Goal: Task Accomplishment & Management: Complete application form

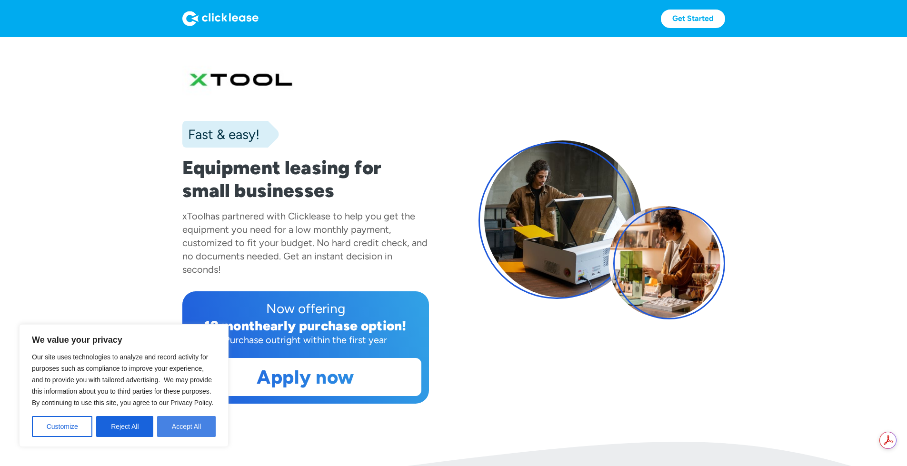
click at [177, 429] on button "Accept All" at bounding box center [186, 426] width 59 height 21
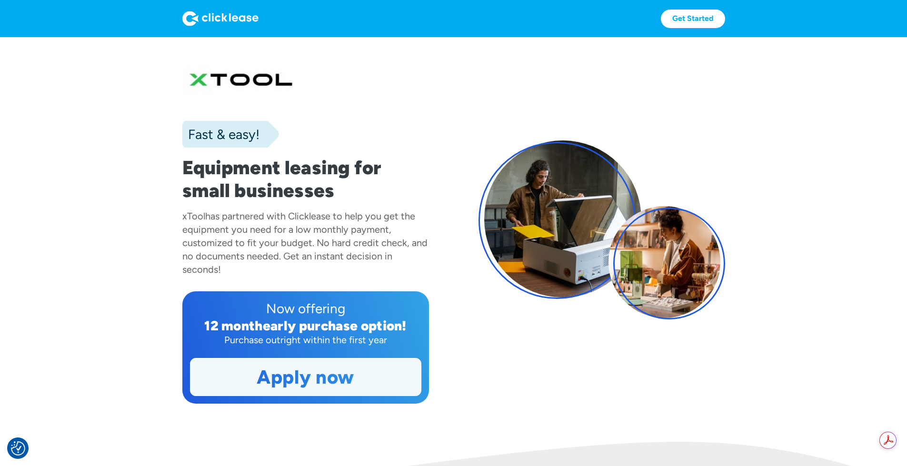
click at [286, 396] on link "Apply now" at bounding box center [305, 377] width 230 height 37
